Goal: Task Accomplishment & Management: Use online tool/utility

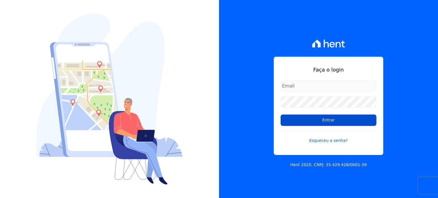
type input "[EMAIL_ADDRESS][DOMAIN_NAME]"
click at [340, 123] on input "Entrar" at bounding box center [329, 120] width 96 height 11
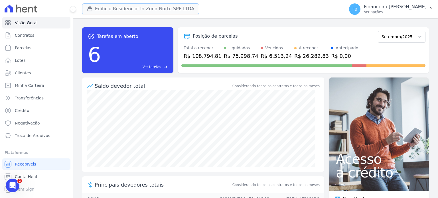
click at [133, 11] on button "Edificio Residencial In Zona Norte SPE LTDA" at bounding box center [140, 8] width 117 height 11
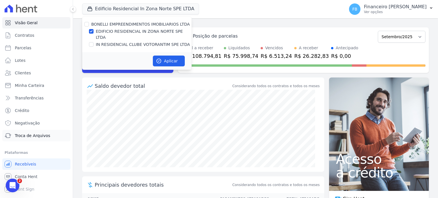
click at [35, 135] on span "Troca de Arquivos" at bounding box center [32, 136] width 35 height 6
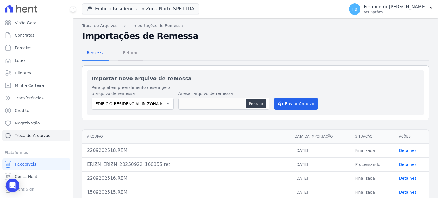
click at [128, 51] on span "Retorno" at bounding box center [131, 52] width 23 height 11
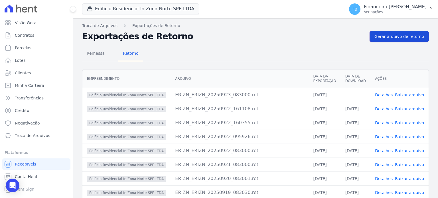
click at [400, 35] on span "Gerar arquivo de retorno" at bounding box center [400, 37] width 50 height 6
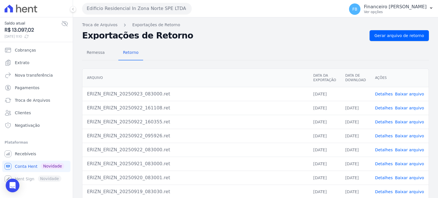
click at [414, 94] on link "Baixar arquivo" at bounding box center [409, 94] width 29 height 5
click at [148, 10] on button "Edificio Residencial In Zona Norte SPE LTDA" at bounding box center [137, 8] width 110 height 11
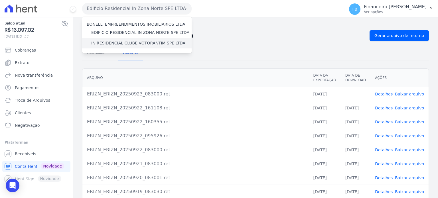
click at [140, 42] on label "IN RESIDENCIAL CLUBE VOTORANTIM SPE LTDA" at bounding box center [138, 43] width 94 height 6
click at [0, 0] on input "IN RESIDENCIAL CLUBE VOTORANTIM SPE LTDA" at bounding box center [0, 0] width 0 height 0
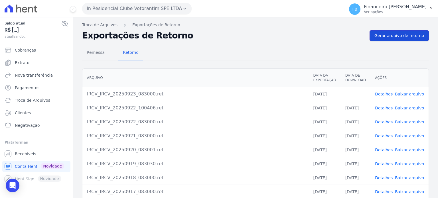
click at [411, 35] on span "Gerar arquivo de retorno" at bounding box center [400, 36] width 50 height 6
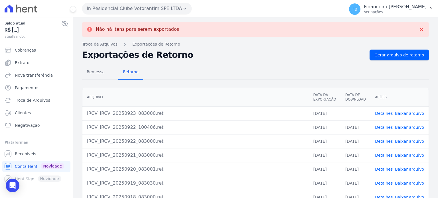
click at [409, 113] on link "Baixar arquivo" at bounding box center [409, 113] width 29 height 5
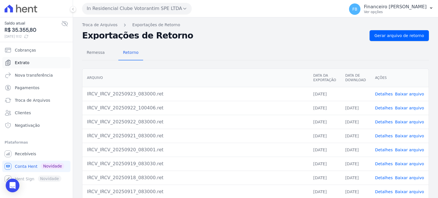
click at [25, 61] on span "Extrato" at bounding box center [22, 63] width 15 height 6
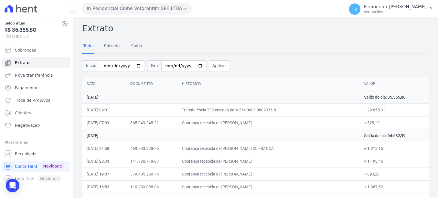
click at [86, 81] on th "Data" at bounding box center [104, 84] width 44 height 14
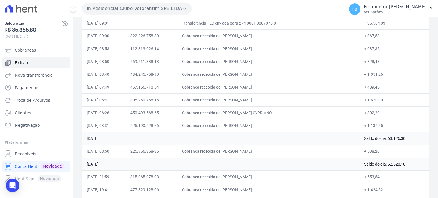
scroll to position [386, 0]
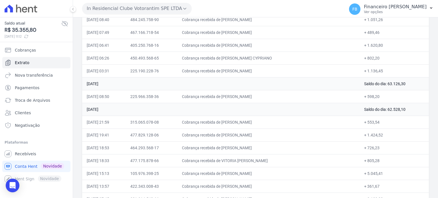
drag, startPoint x: 87, startPoint y: 82, endPoint x: 388, endPoint y: 66, distance: 301.0
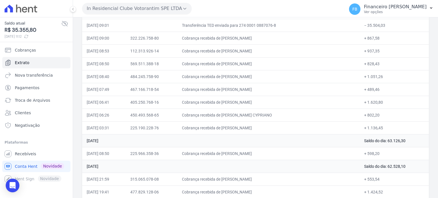
click at [149, 5] on button "In Residencial Clube Votorantim SPE LTDA" at bounding box center [137, 8] width 110 height 11
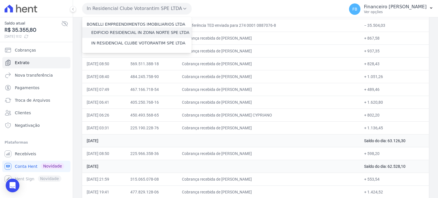
click at [146, 33] on label "EDIFICIO RESIDENCIAL IN ZONA NORTE SPE LTDA" at bounding box center [140, 33] width 98 height 6
click at [0, 0] on input "EDIFICIO RESIDENCIAL IN ZONA NORTE SPE LTDA" at bounding box center [0, 0] width 0 height 0
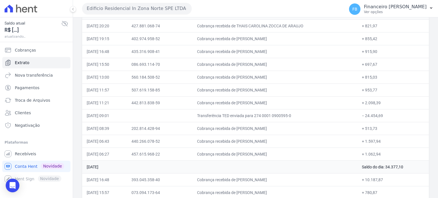
scroll to position [113, 0]
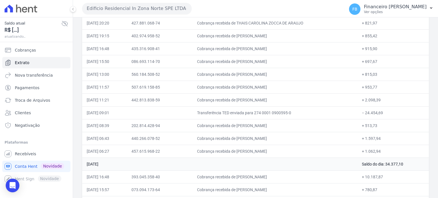
drag, startPoint x: 88, startPoint y: 96, endPoint x: 400, endPoint y: 149, distance: 317.4
click at [147, 5] on button "Edificio Residencial In Zona Norte SPE LTDA" at bounding box center [137, 8] width 110 height 11
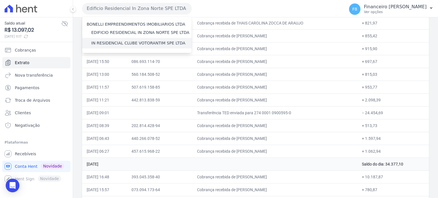
click at [144, 42] on label "IN RESIDENCIAL CLUBE VOTORANTIM SPE LTDA" at bounding box center [138, 43] width 94 height 6
click at [0, 0] on input "IN RESIDENCIAL CLUBE VOTORANTIM SPE LTDA" at bounding box center [0, 0] width 0 height 0
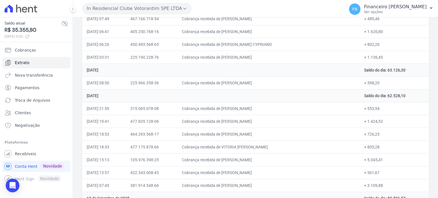
scroll to position [428, 0]
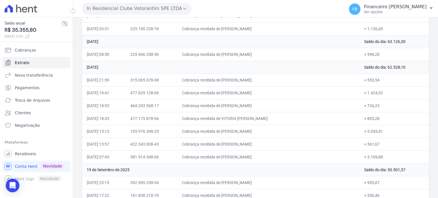
click at [141, 9] on button "In Residencial Clube Votorantim SPE LTDA" at bounding box center [137, 8] width 110 height 11
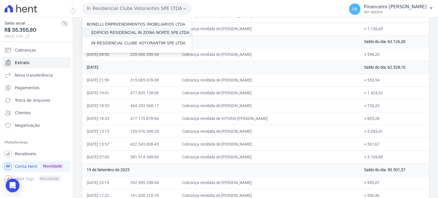
click at [146, 33] on label "EDIFICIO RESIDENCIAL IN ZONA NORTE SPE LTDA" at bounding box center [140, 33] width 98 height 6
click at [0, 0] on input "EDIFICIO RESIDENCIAL IN ZONA NORTE SPE LTDA" at bounding box center [0, 0] width 0 height 0
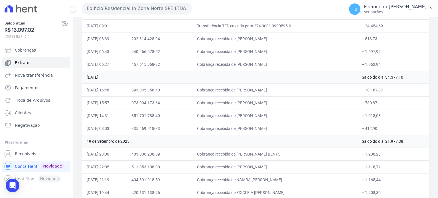
scroll to position [171, 0]
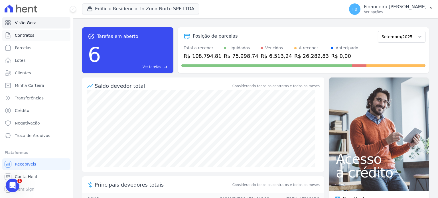
click at [34, 39] on link "Contratos" at bounding box center [36, 35] width 68 height 11
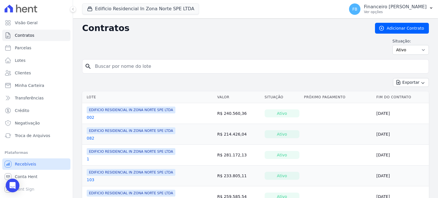
click at [34, 166] on link "Recebíveis" at bounding box center [36, 164] width 68 height 11
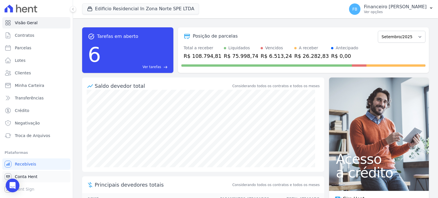
click at [25, 179] on span "Conta Hent" at bounding box center [26, 177] width 23 height 6
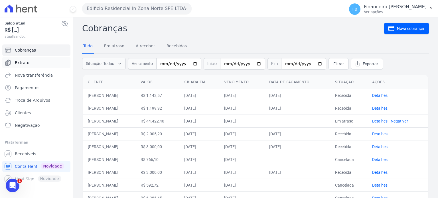
click at [25, 66] on link "Extrato" at bounding box center [36, 62] width 68 height 11
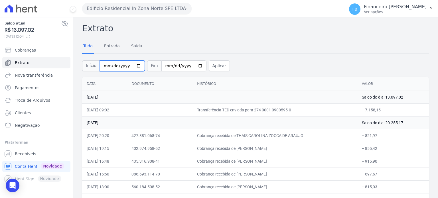
click at [133, 65] on input "[DATE]" at bounding box center [122, 65] width 45 height 11
type input "[DATE]"
click at [194, 64] on input "[DATE]" at bounding box center [183, 65] width 45 height 11
type input "[DATE]"
click at [212, 68] on button "Aplicar" at bounding box center [219, 65] width 21 height 11
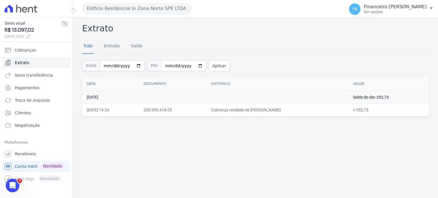
click at [152, 9] on button "Edificio Residencial In Zona Norte SPE LTDA" at bounding box center [137, 8] width 110 height 11
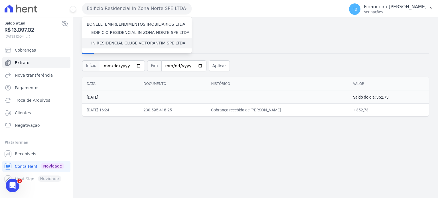
click at [155, 41] on label "IN RESIDENCIAL CLUBE VOTORANTIM SPE LTDA" at bounding box center [138, 43] width 94 height 6
click at [0, 0] on input "IN RESIDENCIAL CLUBE VOTORANTIM SPE LTDA" at bounding box center [0, 0] width 0 height 0
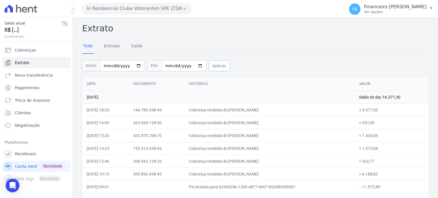
click at [214, 65] on button "Aplicar" at bounding box center [219, 65] width 21 height 11
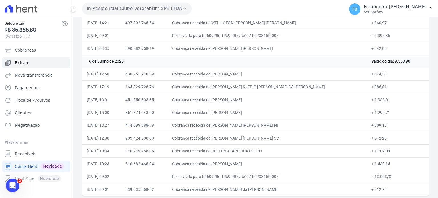
scroll to position [267, 0]
click at [25, 155] on span "Recebíveis" at bounding box center [25, 154] width 21 height 6
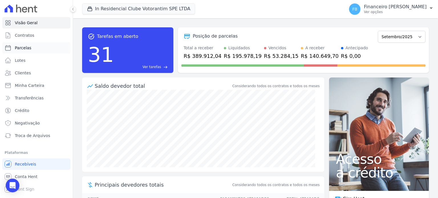
click at [30, 47] on link "Parcelas" at bounding box center [36, 47] width 68 height 11
select select
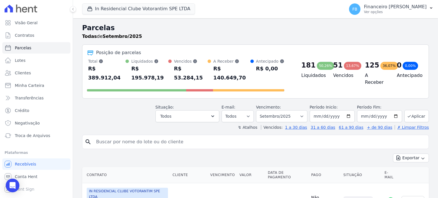
click at [154, 136] on input "search" at bounding box center [260, 141] width 334 height 11
type input "maira"
select select
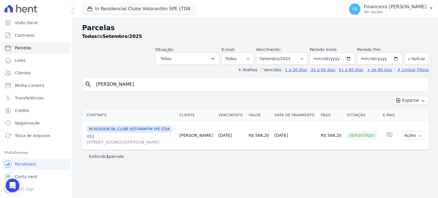
click at [90, 137] on link "053 Avenida Antônio Carlos Comitre, 1328, sala B, Parque Campolim" at bounding box center [131, 139] width 88 height 11
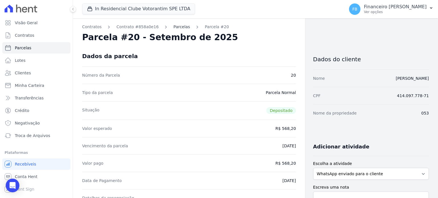
click at [176, 26] on link "Parcelas" at bounding box center [181, 27] width 17 height 6
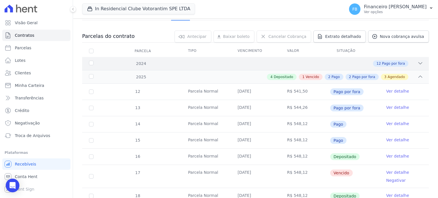
scroll to position [57, 0]
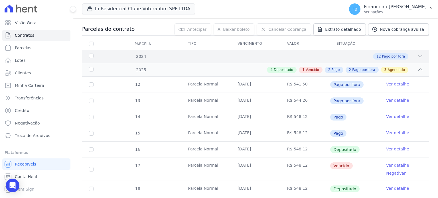
click at [419, 56] on icon at bounding box center [421, 56] width 4 height 2
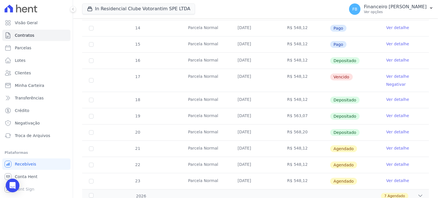
scroll to position [332, 0]
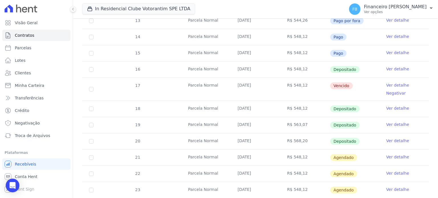
click at [392, 83] on link "Ver detalhe" at bounding box center [397, 85] width 23 height 6
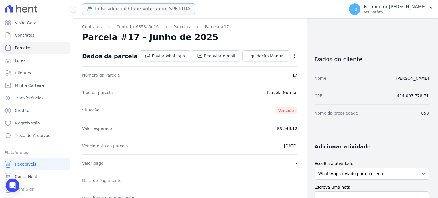
click at [141, 10] on button "In Residencial Clube Votorantim SPE LTDA" at bounding box center [138, 8] width 113 height 11
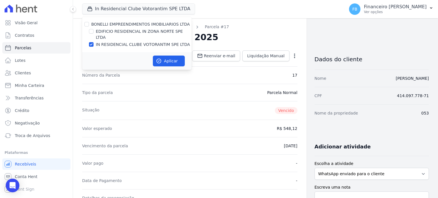
click at [120, 42] on label "IN RESIDENCIAL CLUBE VOTORANTIM SPE LTDA" at bounding box center [143, 45] width 94 height 6
click at [94, 42] on input "IN RESIDENCIAL CLUBE VOTORANTIM SPE LTDA" at bounding box center [91, 44] width 5 height 5
checkbox input "false"
click at [124, 31] on label "EDIFICIO RESIDENCIAL IN ZONA NORTE SPE LTDA" at bounding box center [144, 35] width 96 height 12
click at [94, 31] on input "EDIFICIO RESIDENCIAL IN ZONA NORTE SPE LTDA" at bounding box center [91, 31] width 5 height 5
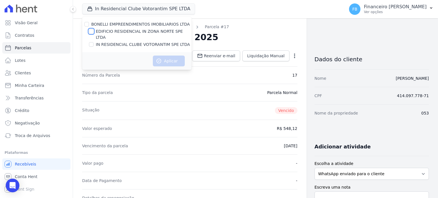
checkbox input "true"
click at [166, 57] on button "Aplicar" at bounding box center [169, 61] width 32 height 11
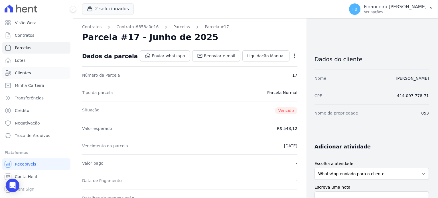
click at [30, 73] on link "Clientes" at bounding box center [36, 72] width 68 height 11
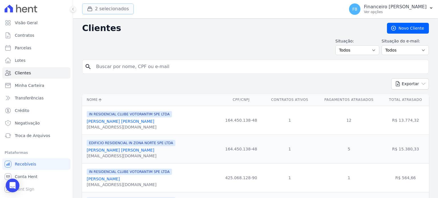
click at [110, 6] on button "2 selecionados" at bounding box center [108, 8] width 52 height 11
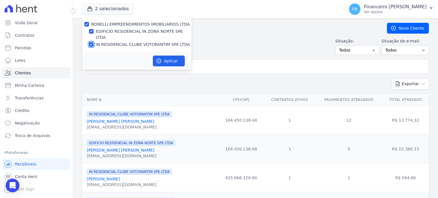
click at [91, 42] on input "IN RESIDENCIAL CLUBE VOTORANTIM SPE LTDA" at bounding box center [91, 44] width 5 height 5
checkbox input "false"
click at [165, 56] on button "Aplicar" at bounding box center [169, 61] width 32 height 11
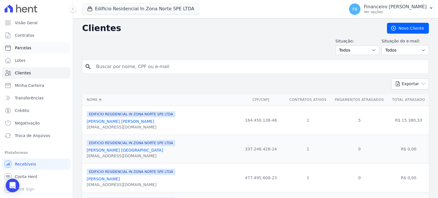
click at [44, 49] on link "Parcelas" at bounding box center [36, 47] width 68 height 11
select select
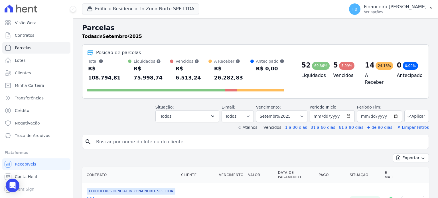
click at [190, 136] on input "search" at bounding box center [260, 141] width 334 height 11
type input "maira"
select select
